Goal: Task Accomplishment & Management: Manage account settings

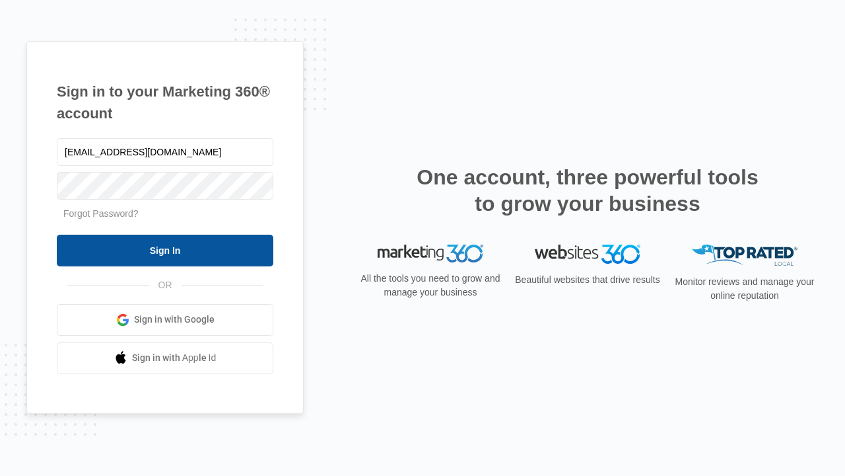
click at [165, 250] on input "Sign In" at bounding box center [165, 250] width 217 height 32
